Goal: Task Accomplishment & Management: Manage account settings

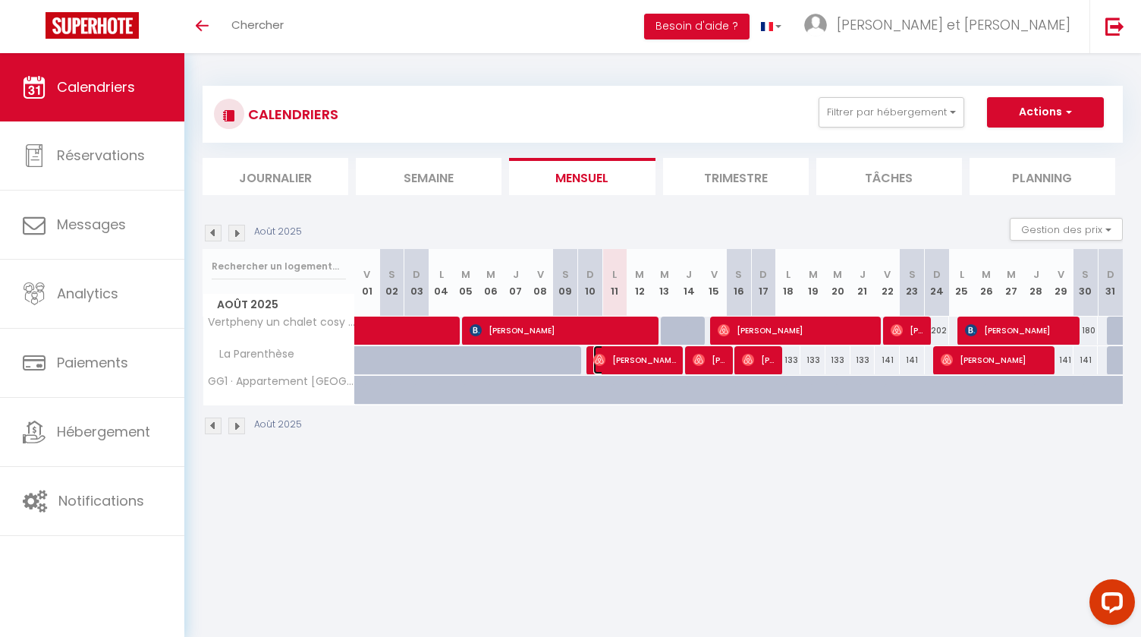
click at [659, 362] on span "[PERSON_NAME]" at bounding box center [634, 359] width 83 height 29
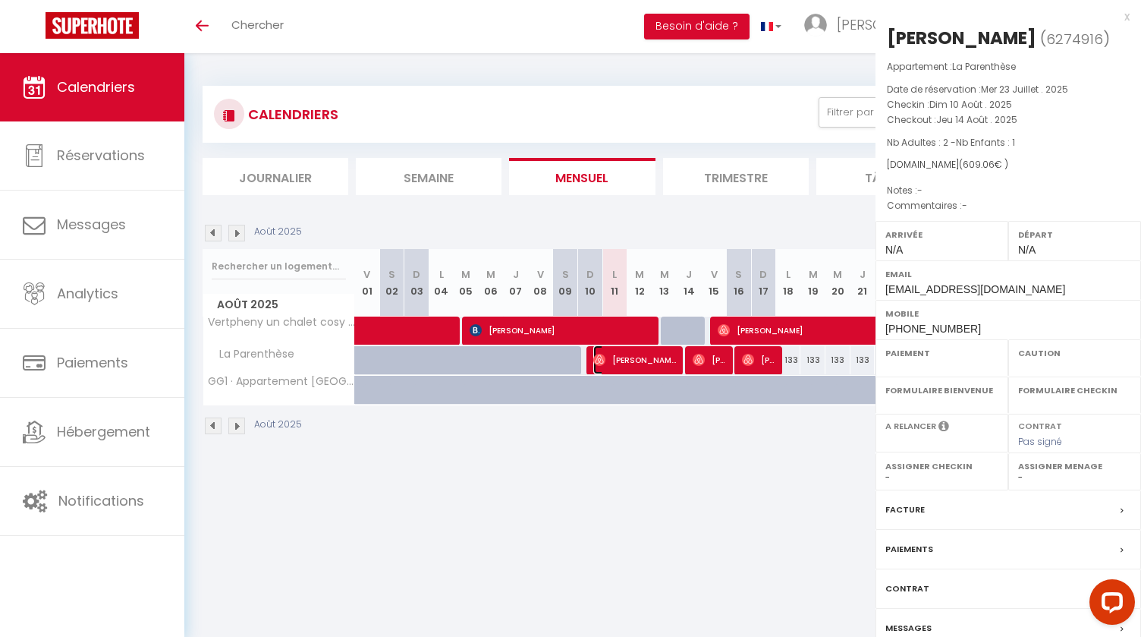
select select "OK"
select select "0"
select select "1"
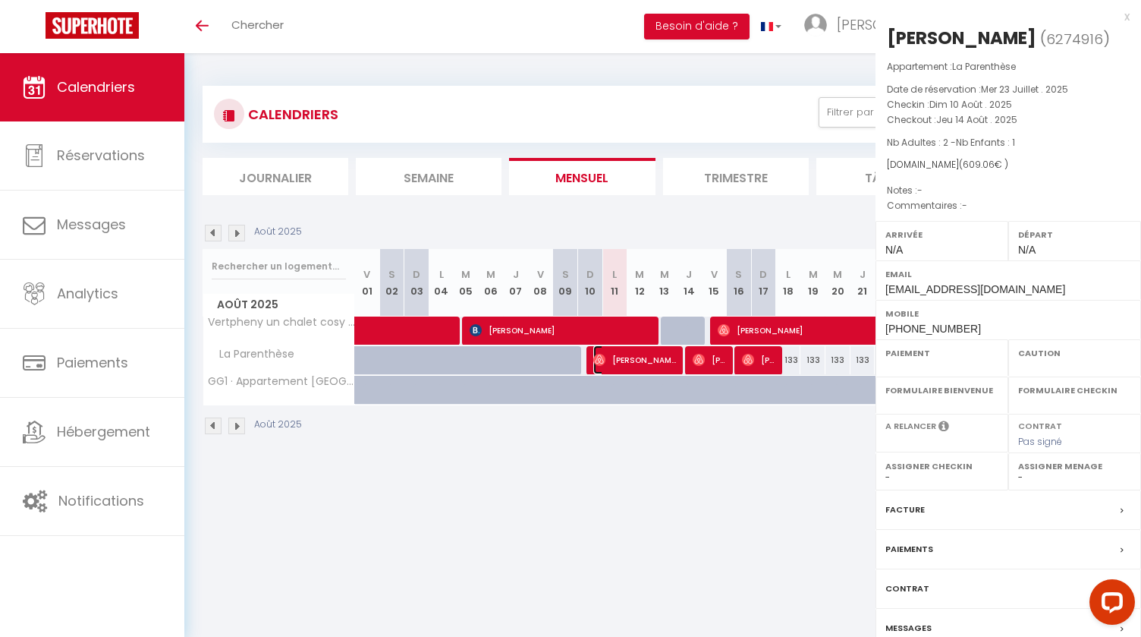
select select
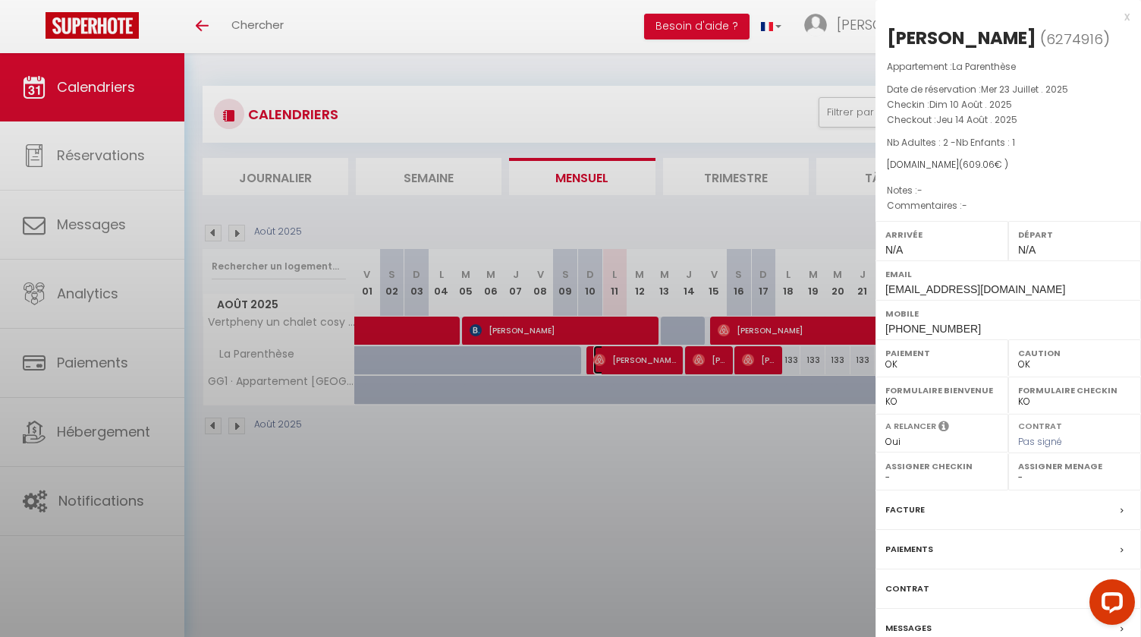
select select "45221"
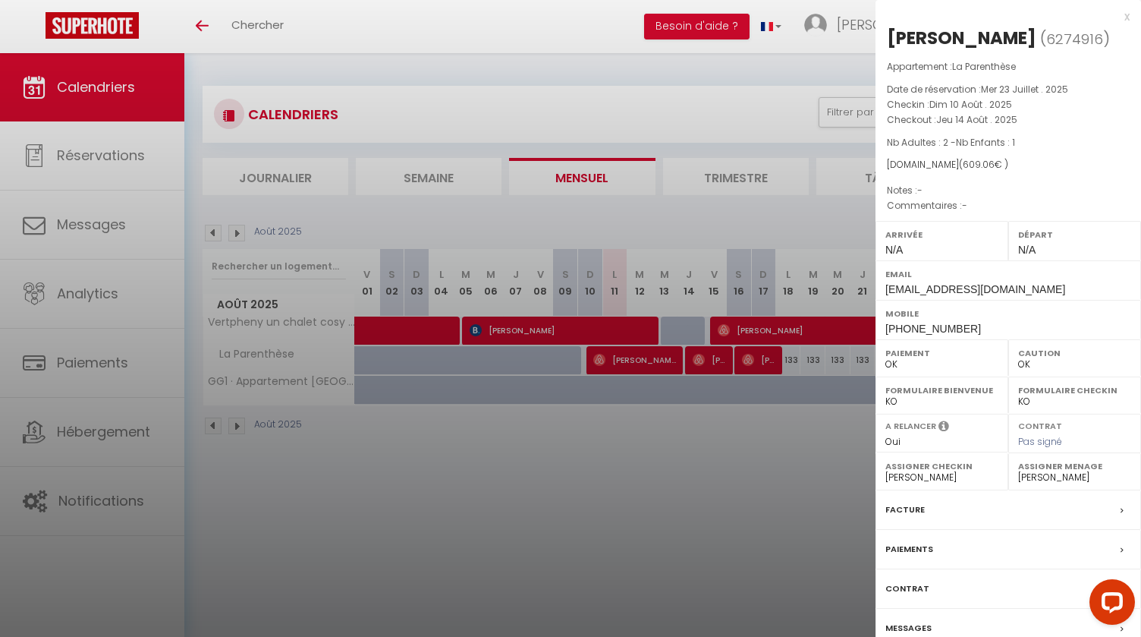
click at [644, 332] on div at bounding box center [570, 318] width 1141 height 637
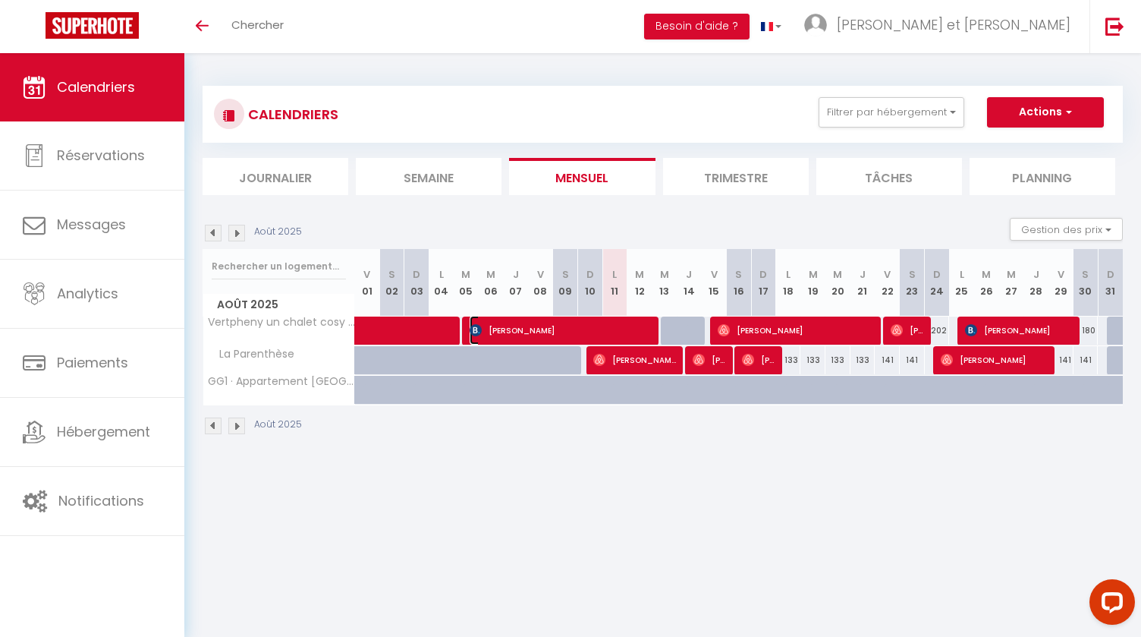
click at [637, 333] on span "[PERSON_NAME]" at bounding box center [562, 330] width 184 height 29
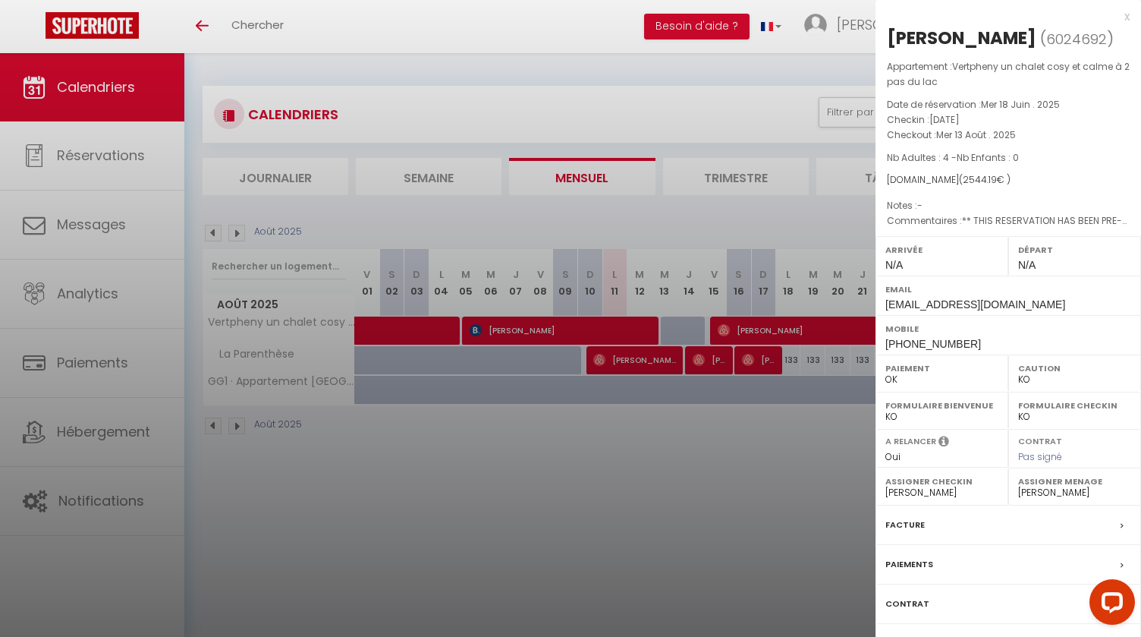
click at [642, 354] on div at bounding box center [570, 318] width 1141 height 637
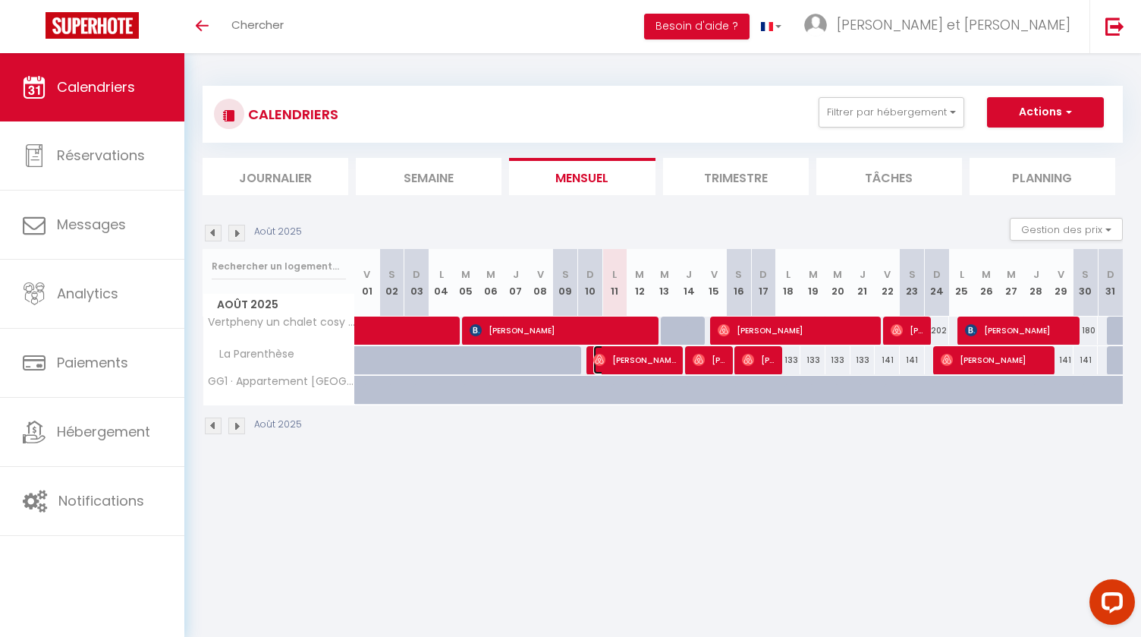
click at [646, 355] on span "[PERSON_NAME]" at bounding box center [634, 359] width 83 height 29
select select "OK"
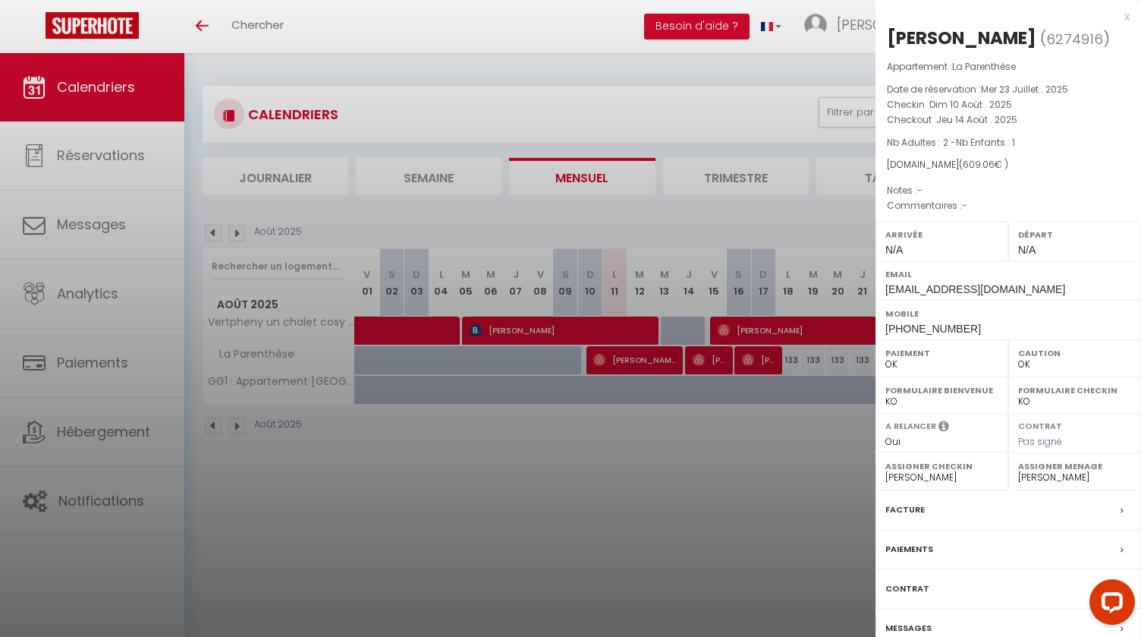
click at [619, 433] on div at bounding box center [570, 318] width 1141 height 637
